Goal: Task Accomplishment & Management: Use online tool/utility

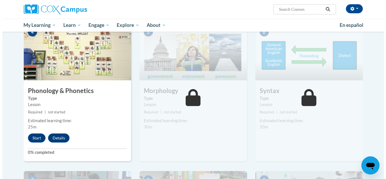
scroll to position [287, 0]
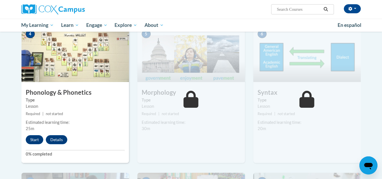
click at [50, 97] on label "Type" at bounding box center [75, 100] width 99 height 6
click at [34, 137] on button "Start" at bounding box center [35, 139] width 18 height 9
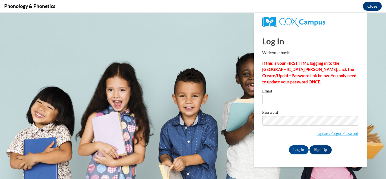
scroll to position [0, 0]
click at [282, 99] on input "Email" at bounding box center [310, 100] width 96 height 10
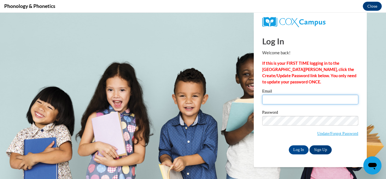
type input "[EMAIL_ADDRESS][DOMAIN_NAME]"
click at [289, 145] on input "Log In" at bounding box center [299, 149] width 20 height 9
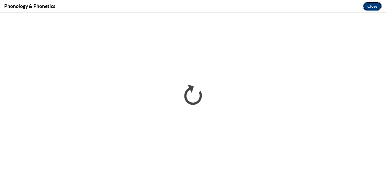
click at [369, 5] on button "Close" at bounding box center [372, 6] width 19 height 9
